Goal: Task Accomplishment & Management: Use online tool/utility

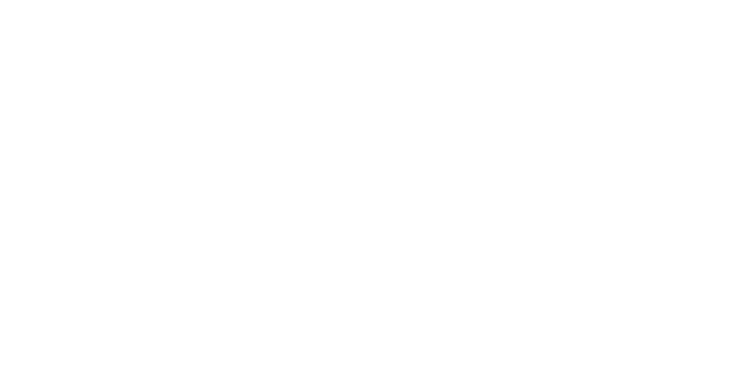
click at [455, 130] on div at bounding box center [369, 184] width 738 height 368
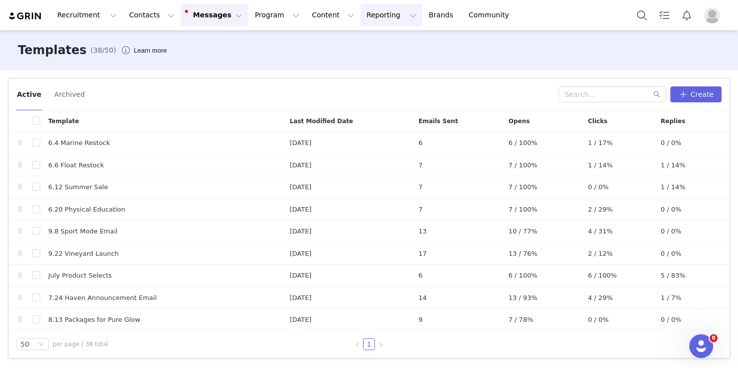
click at [371, 17] on button "Reporting Reporting" at bounding box center [391, 15] width 62 height 22
click at [382, 62] on p "Report Builder" at bounding box center [368, 62] width 50 height 10
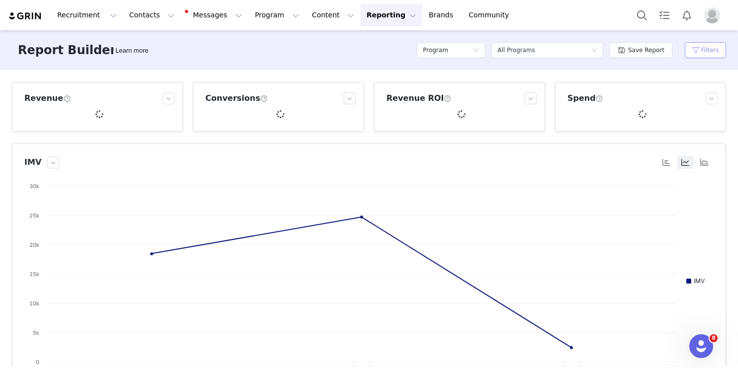
click at [705, 52] on button "Filters" at bounding box center [704, 50] width 41 height 16
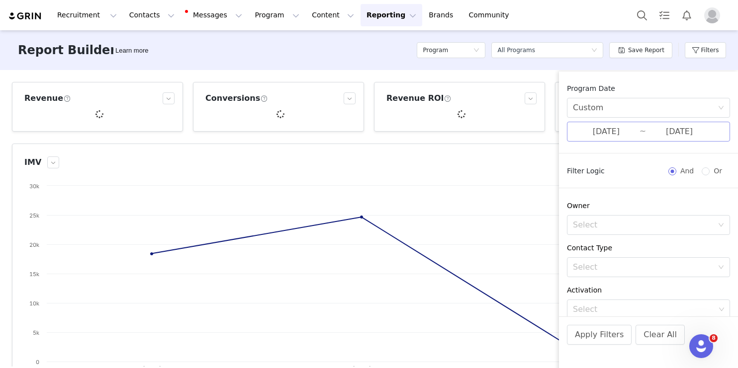
click at [620, 131] on input "[DATE]" at bounding box center [606, 131] width 67 height 13
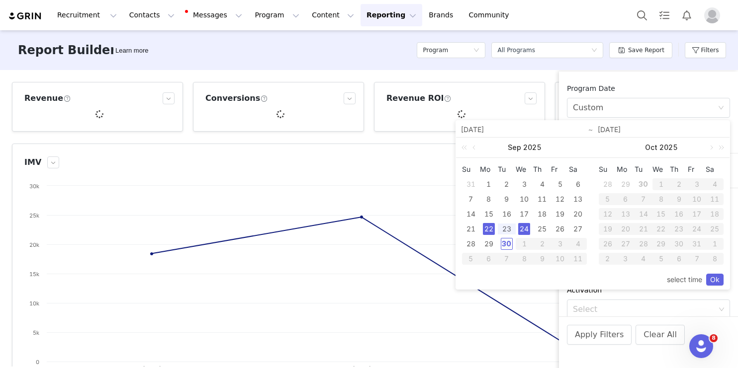
click at [503, 248] on div "30" at bounding box center [507, 244] width 12 height 12
type input "[DATE]"
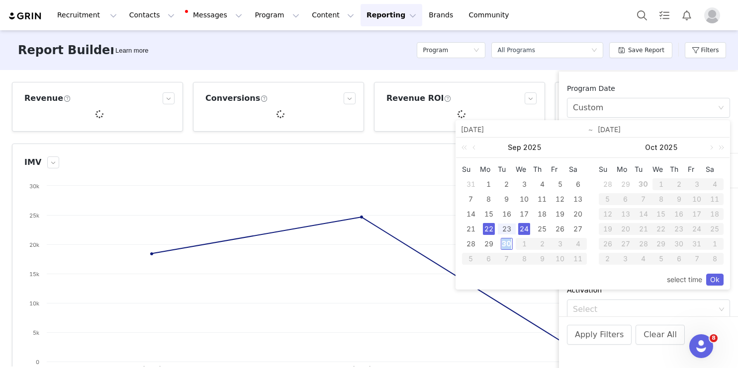
type input "[DATE]"
click at [719, 282] on link "Ok" at bounding box center [714, 280] width 17 height 12
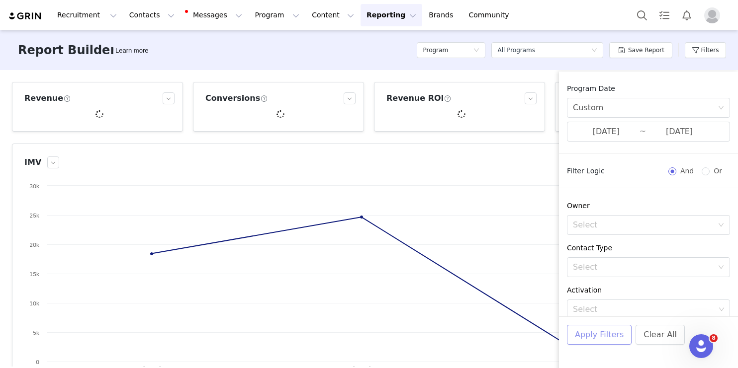
click at [611, 332] on button "Apply Filters" at bounding box center [599, 335] width 65 height 20
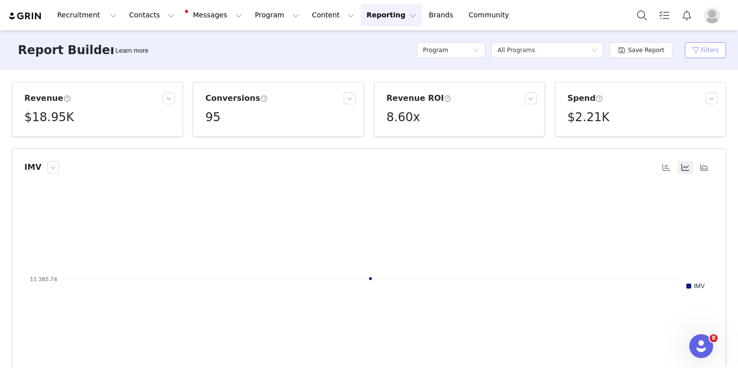
click at [697, 49] on button "Filters" at bounding box center [704, 50] width 41 height 16
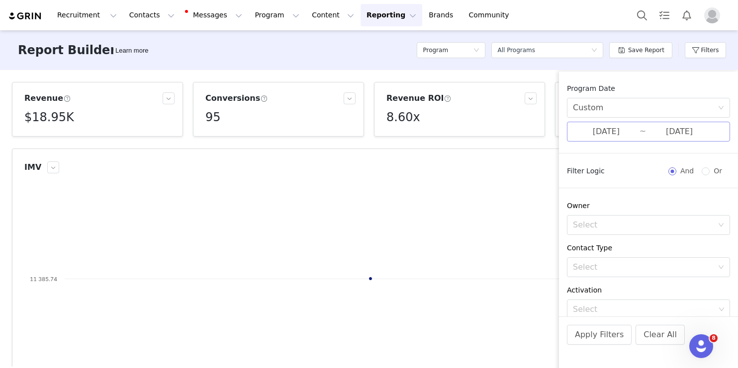
click at [660, 128] on input "[DATE]" at bounding box center [679, 131] width 67 height 13
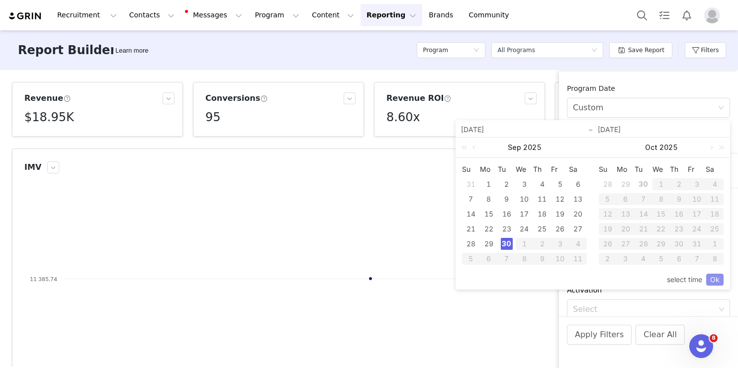
click at [717, 279] on link "Ok" at bounding box center [714, 280] width 17 height 12
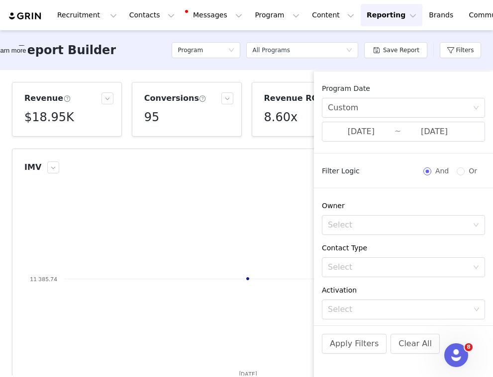
click at [233, 162] on div "IMV" at bounding box center [217, 168] width 387 height 12
click at [371, 346] on button "Apply Filters" at bounding box center [354, 344] width 65 height 20
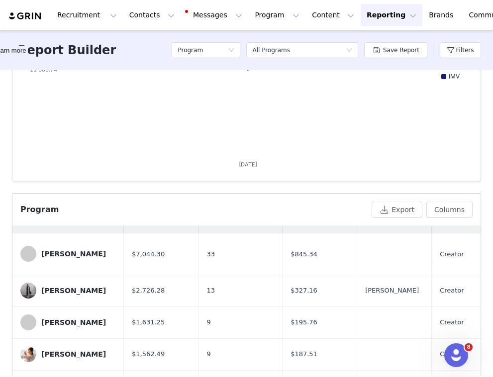
scroll to position [17, 0]
